Goal: Task Accomplishment & Management: Complete application form

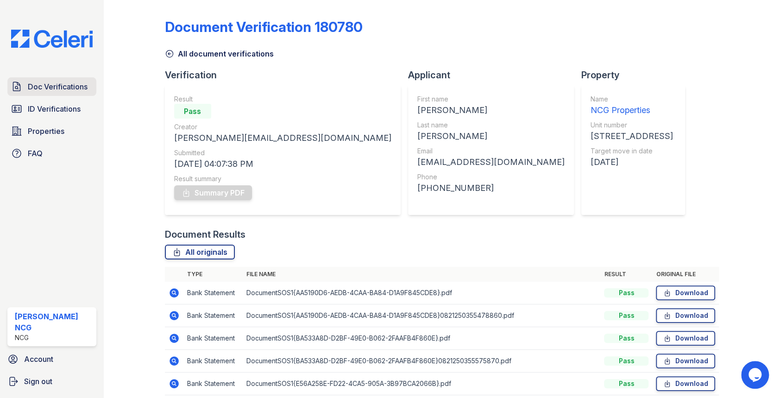
click at [85, 85] on span "Doc Verifications" at bounding box center [58, 86] width 60 height 11
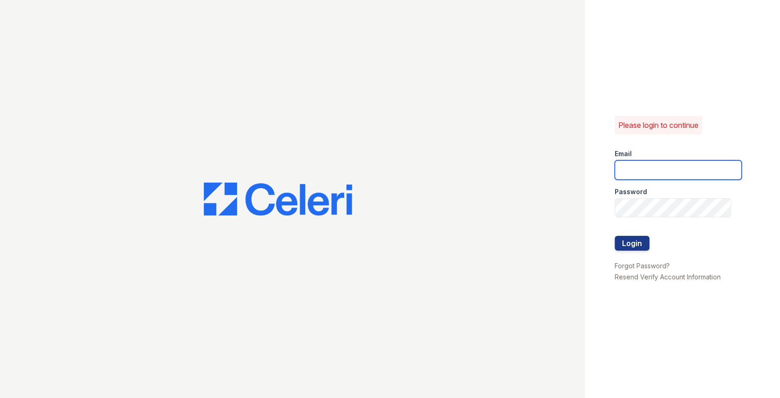
type input "[PERSON_NAME][EMAIL_ADDRESS][DOMAIN_NAME]"
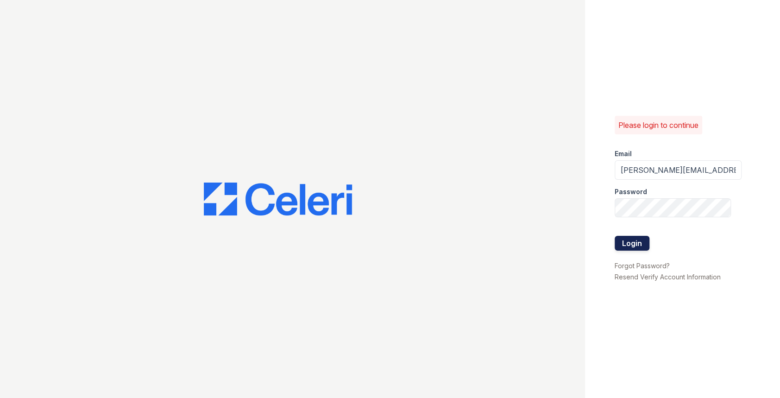
click at [628, 241] on button "Login" at bounding box center [632, 243] width 35 height 15
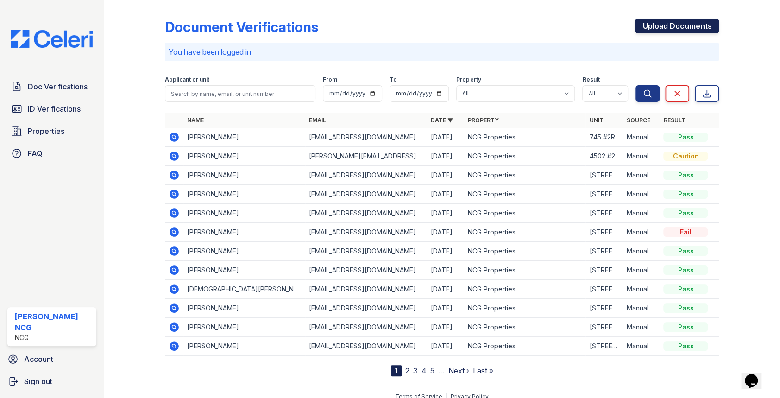
click at [656, 23] on link "Upload Documents" at bounding box center [677, 26] width 84 height 15
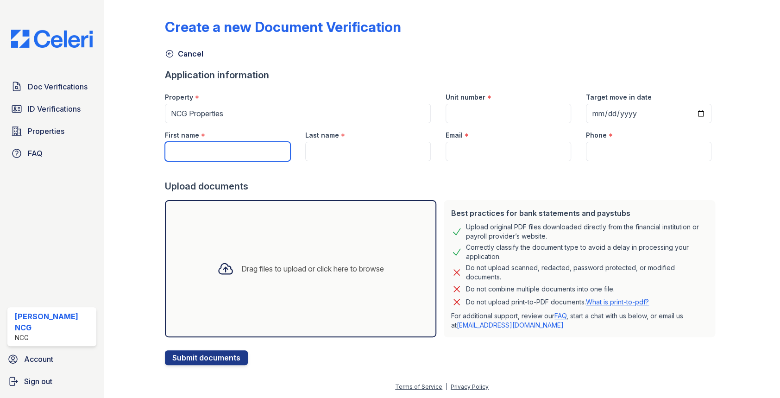
click at [248, 145] on input "First name" at bounding box center [228, 151] width 126 height 19
type input "Ladrier"
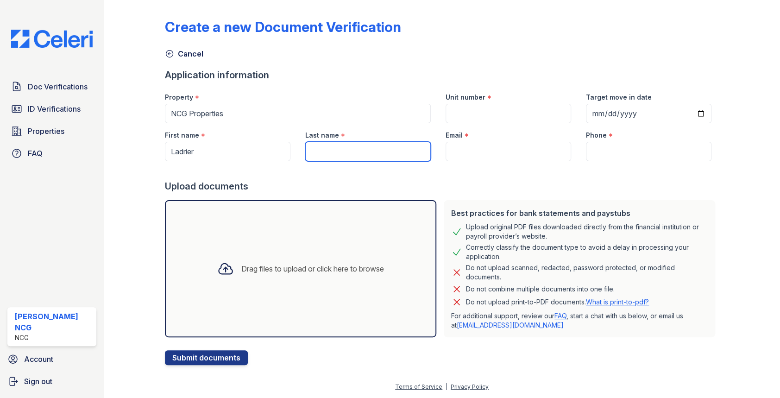
click at [365, 148] on input "Last name" at bounding box center [368, 151] width 126 height 19
type input "[PERSON_NAME]"
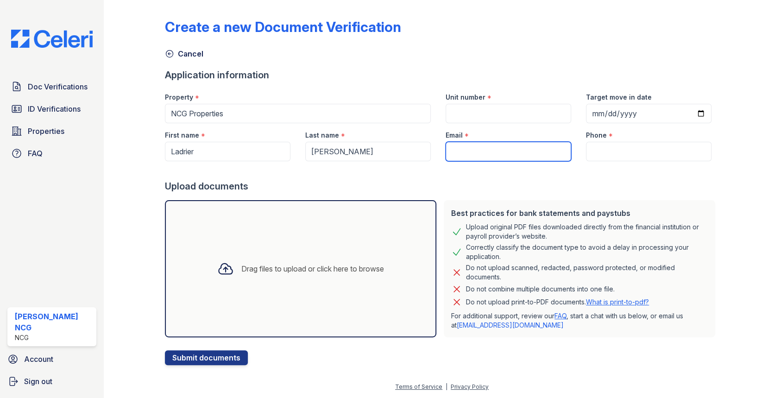
click at [449, 149] on input "Email" at bounding box center [509, 151] width 126 height 19
type input "[EMAIL_ADDRESS][DOMAIN_NAME]"
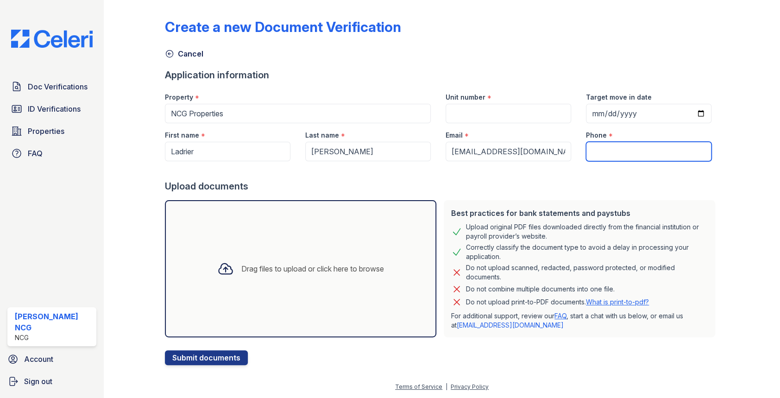
click at [586, 151] on input "Phone" at bounding box center [649, 151] width 126 height 19
type input "7732520600"
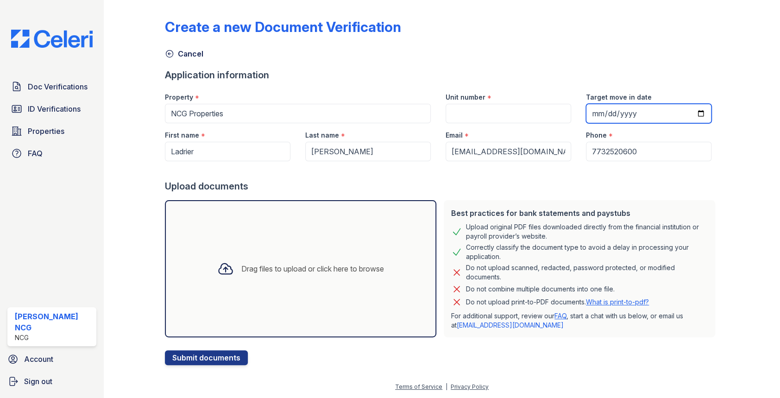
click at [587, 114] on input "Target move in date" at bounding box center [649, 113] width 126 height 19
type input "2025-10-01"
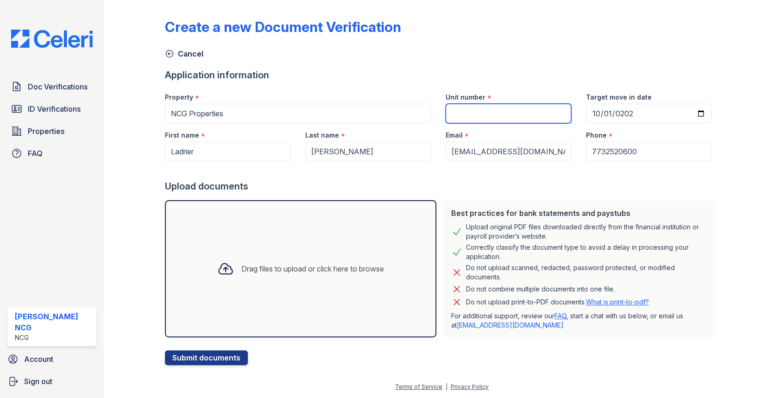
click at [464, 113] on input "Unit number" at bounding box center [509, 113] width 126 height 19
type input "[STREET_ADDRESS][PERSON_NAME]"
click at [478, 44] on div "Cancel" at bounding box center [442, 51] width 554 height 17
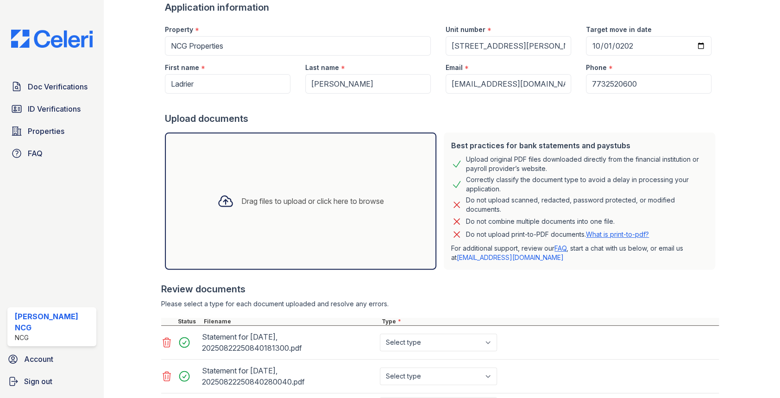
scroll to position [220, 0]
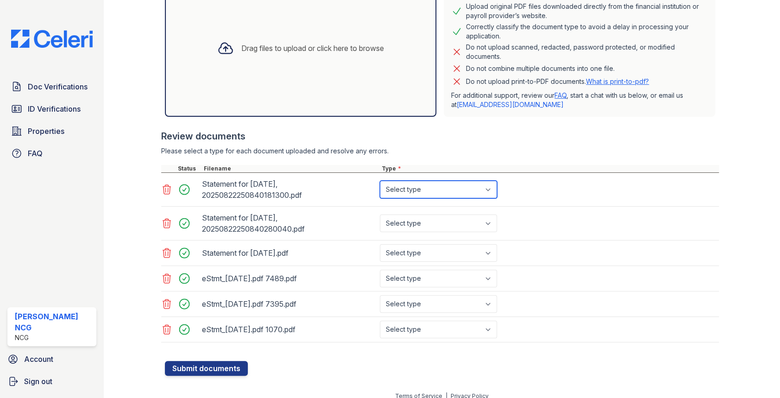
click at [414, 187] on select "Select type Paystub Bank Statement Offer Letter Tax Documents Benefit Award Let…" at bounding box center [438, 190] width 117 height 18
select select "paystub"
click at [380, 181] on select "Select type Paystub Bank Statement Offer Letter Tax Documents Benefit Award Let…" at bounding box center [438, 190] width 117 height 18
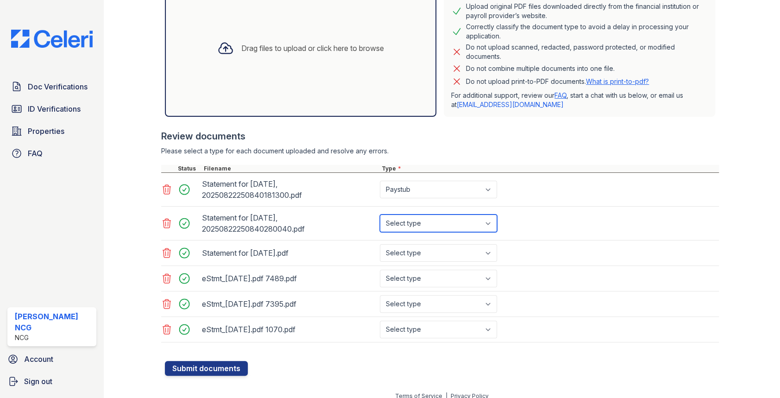
click at [406, 221] on select "Select type Paystub Bank Statement Offer Letter Tax Documents Benefit Award Let…" at bounding box center [438, 223] width 117 height 18
select select "paystub"
click at [380, 214] on select "Select type Paystub Bank Statement Offer Letter Tax Documents Benefit Award Let…" at bounding box center [438, 223] width 117 height 18
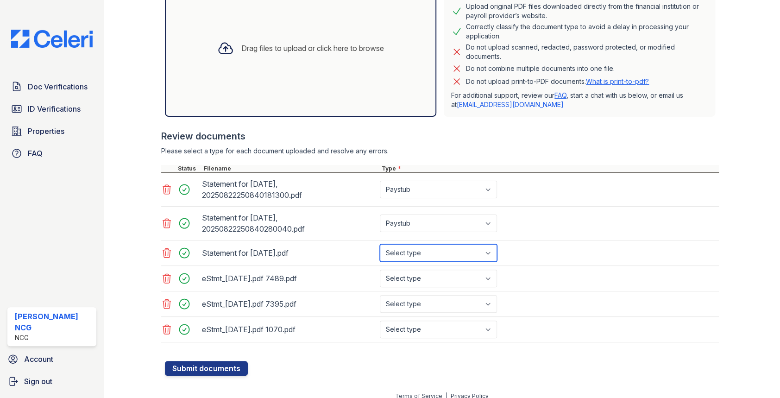
click at [407, 253] on select "Select type Paystub Bank Statement Offer Letter Tax Documents Benefit Award Let…" at bounding box center [438, 253] width 117 height 18
select select "paystub"
click at [380, 244] on select "Select type Paystub Bank Statement Offer Letter Tax Documents Benefit Award Let…" at bounding box center [438, 253] width 117 height 18
click at [411, 276] on select "Select type Paystub Bank Statement Offer Letter Tax Documents Benefit Award Let…" at bounding box center [438, 279] width 117 height 18
select select "bank_statement"
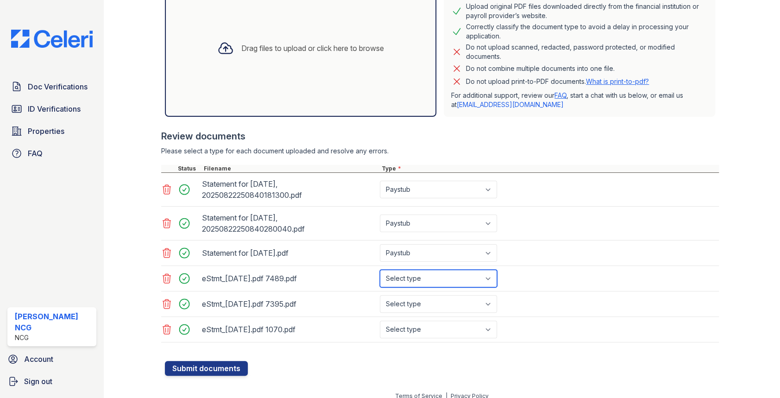
click at [380, 270] on select "Select type Paystub Bank Statement Offer Letter Tax Documents Benefit Award Let…" at bounding box center [438, 279] width 117 height 18
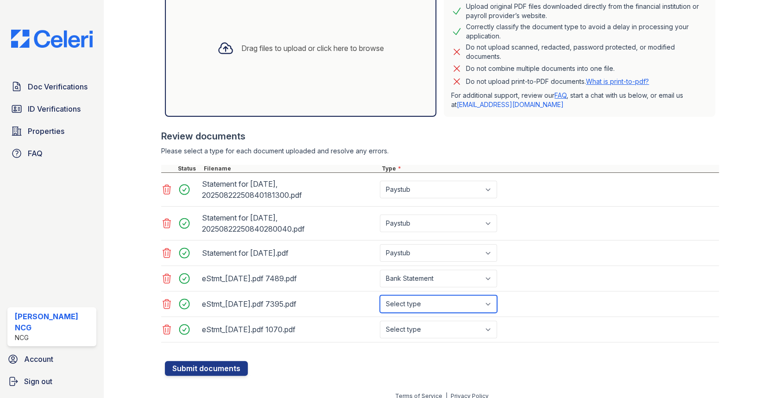
click at [411, 302] on select "Select type Paystub Bank Statement Offer Letter Tax Documents Benefit Award Let…" at bounding box center [438, 304] width 117 height 18
select select "bank_statement"
click at [380, 295] on select "Select type Paystub Bank Statement Offer Letter Tax Documents Benefit Award Let…" at bounding box center [438, 304] width 117 height 18
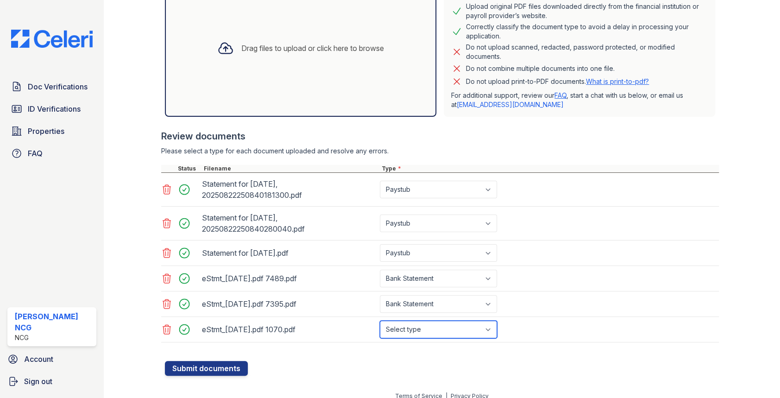
click at [414, 329] on select "Select type Paystub Bank Statement Offer Letter Tax Documents Benefit Award Let…" at bounding box center [438, 330] width 117 height 18
select select "bank_statement"
click at [380, 321] on select "Select type Paystub Bank Statement Offer Letter Tax Documents Benefit Award Let…" at bounding box center [438, 330] width 117 height 18
click at [470, 139] on div "Review documents" at bounding box center [440, 136] width 558 height 13
click at [239, 364] on button "Submit documents" at bounding box center [206, 368] width 83 height 15
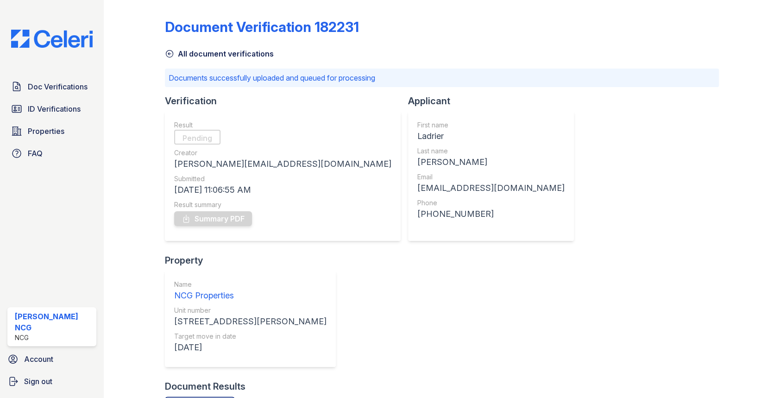
scroll to position [86, 0]
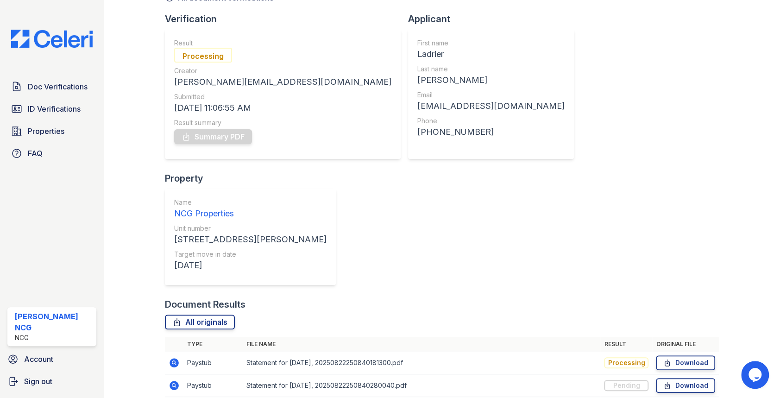
scroll to position [60, 0]
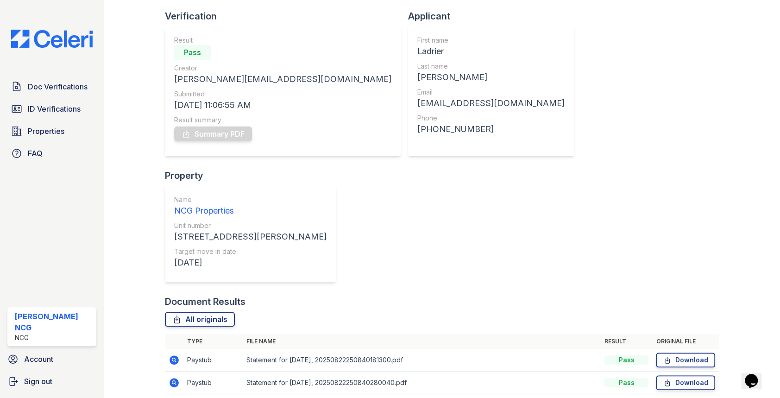
scroll to position [60, 0]
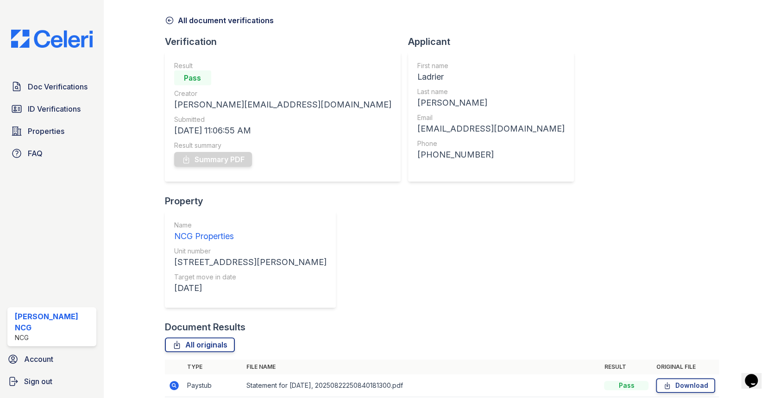
scroll to position [60, 0]
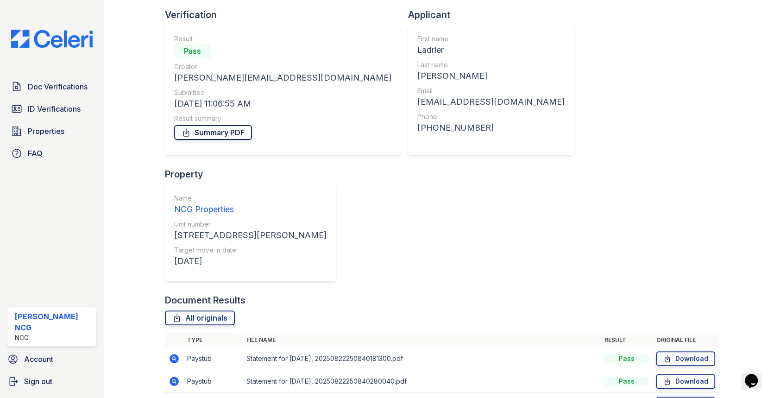
click at [228, 132] on link "Summary PDF" at bounding box center [213, 132] width 78 height 15
